Goal: Task Accomplishment & Management: Complete application form

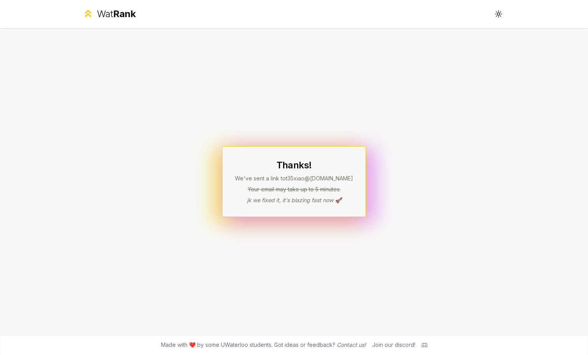
click at [104, 10] on div "Wat Rank" at bounding box center [116, 14] width 39 height 12
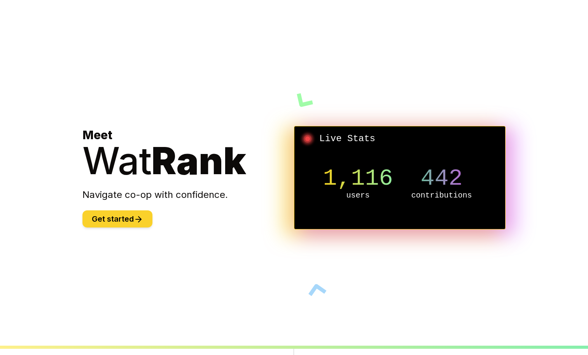
click at [140, 226] on button "Get started" at bounding box center [117, 218] width 70 height 17
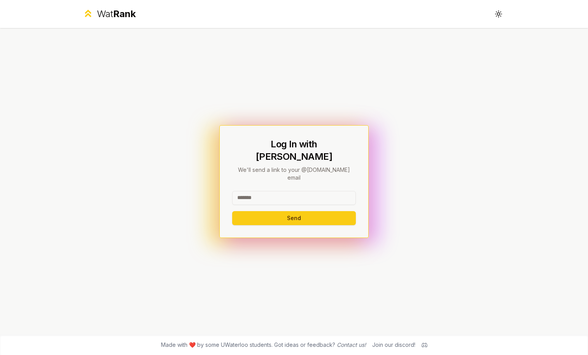
click at [274, 191] on input at bounding box center [294, 198] width 124 height 14
type input "*******"
click at [232, 211] on button "Send" at bounding box center [294, 218] width 124 height 14
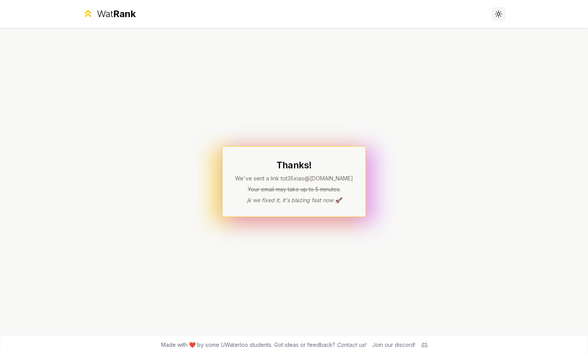
click at [494, 16] on button "Toggle theme" at bounding box center [499, 14] width 14 height 14
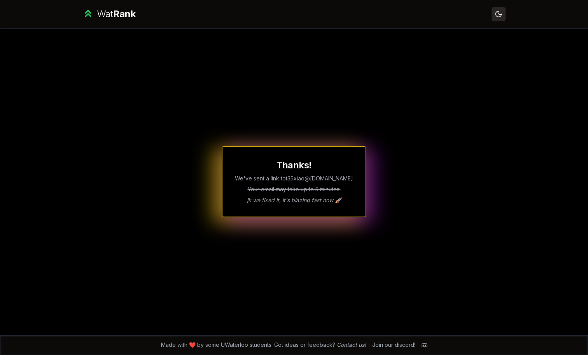
click at [494, 16] on button "Toggle theme" at bounding box center [499, 14] width 14 height 14
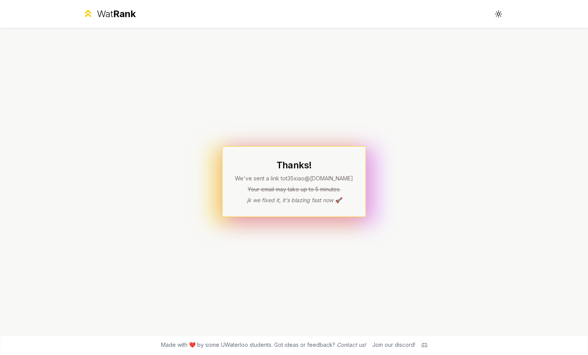
click at [487, 19] on div "Wat Rank Toggle theme" at bounding box center [294, 14] width 448 height 28
click at [495, 17] on icon at bounding box center [498, 13] width 7 height 7
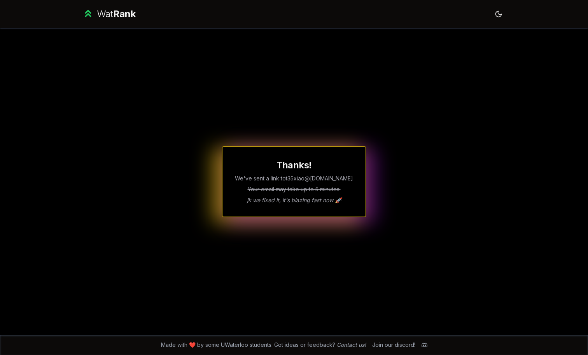
click at [386, 343] on div "Join our discord!" at bounding box center [393, 345] width 43 height 8
click at [424, 350] on div "Made with ❤️ by some UWaterloo students. Got ideas or feedback? Contact us! Joi…" at bounding box center [294, 345] width 498 height 20
click at [424, 347] on icon at bounding box center [425, 345] width 6 height 6
